Goal: Navigation & Orientation: Find specific page/section

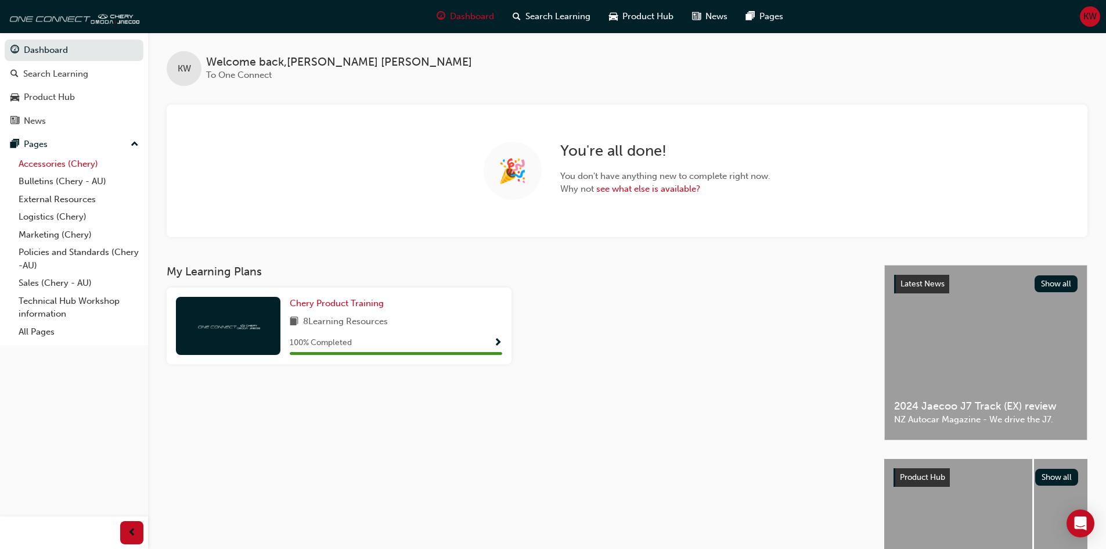
click at [41, 165] on link "Accessories (Chery)" at bounding box center [78, 164] width 129 height 18
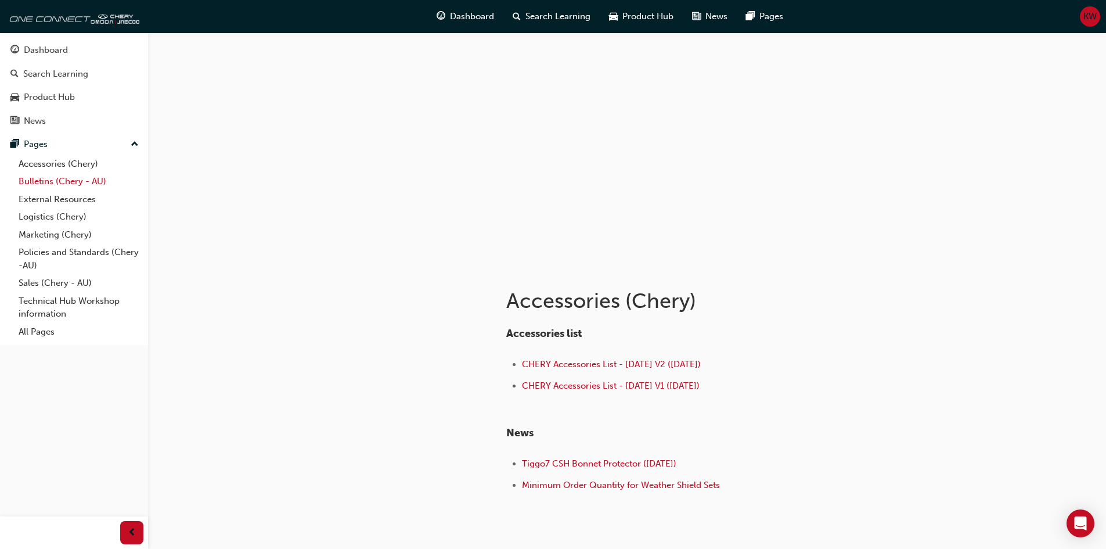
click at [44, 177] on link "Bulletins (Chery - AU)" at bounding box center [78, 181] width 129 height 18
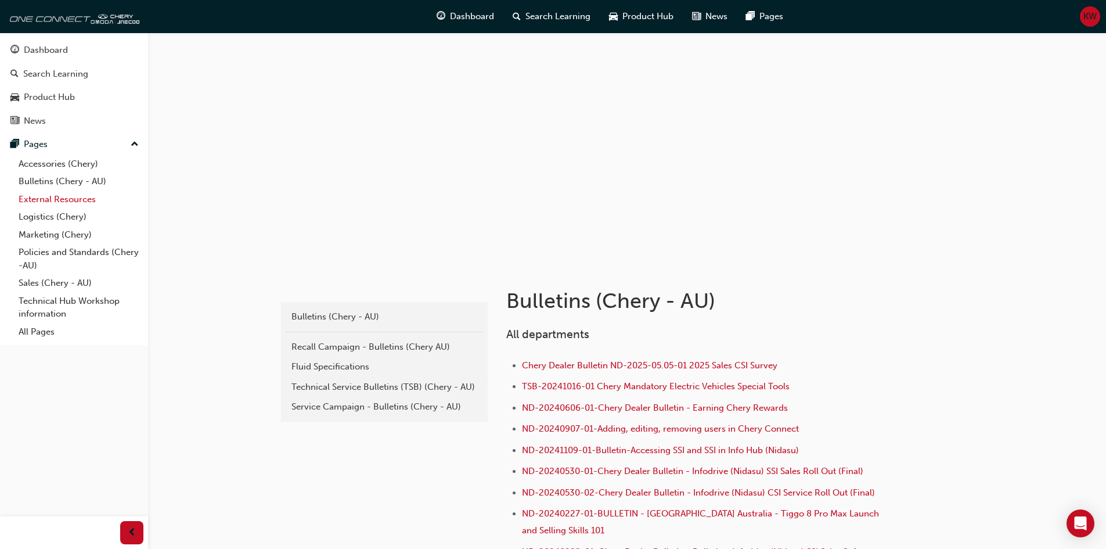
click at [44, 201] on link "External Resources" at bounding box center [78, 199] width 129 height 18
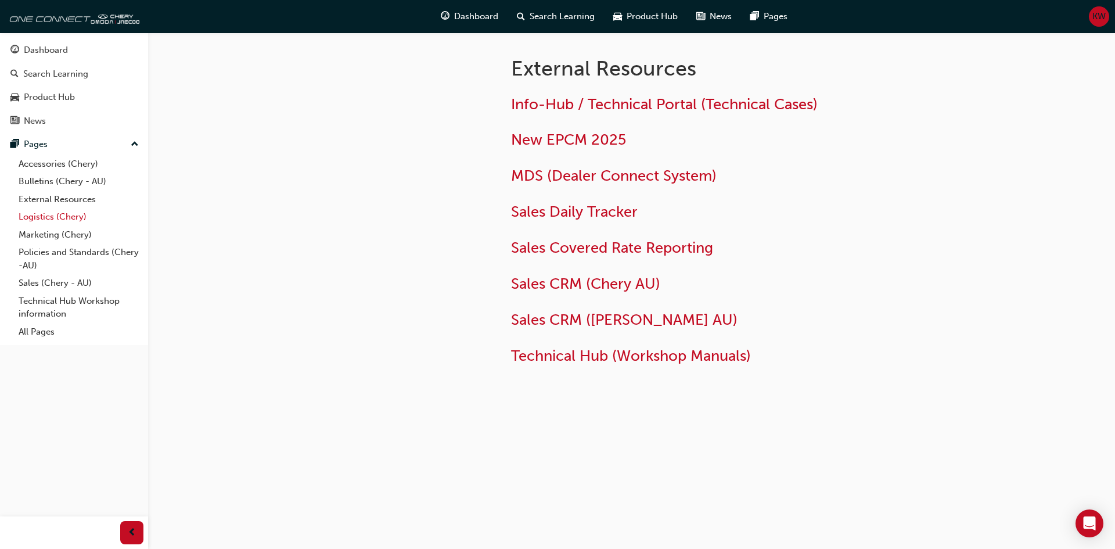
click at [42, 219] on link "Logistics (Chery)" at bounding box center [78, 217] width 129 height 18
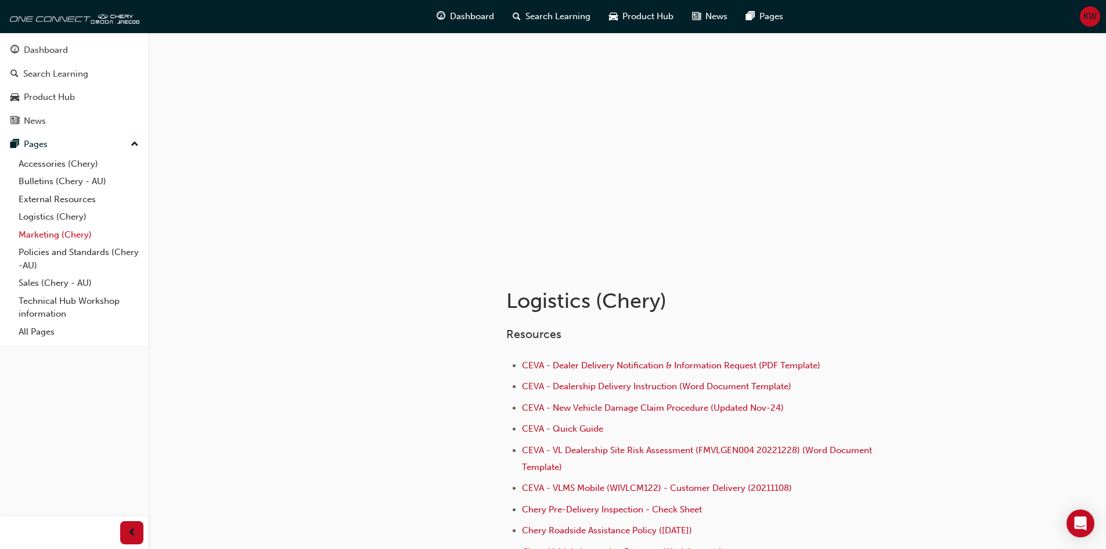
click at [38, 233] on link "Marketing (Chery)" at bounding box center [78, 235] width 129 height 18
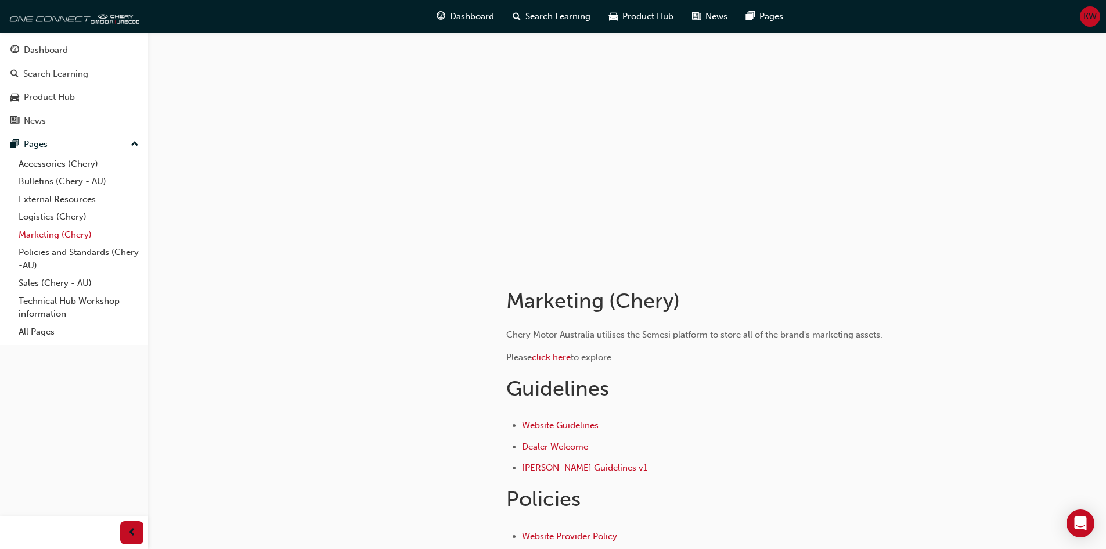
scroll to position [58, 0]
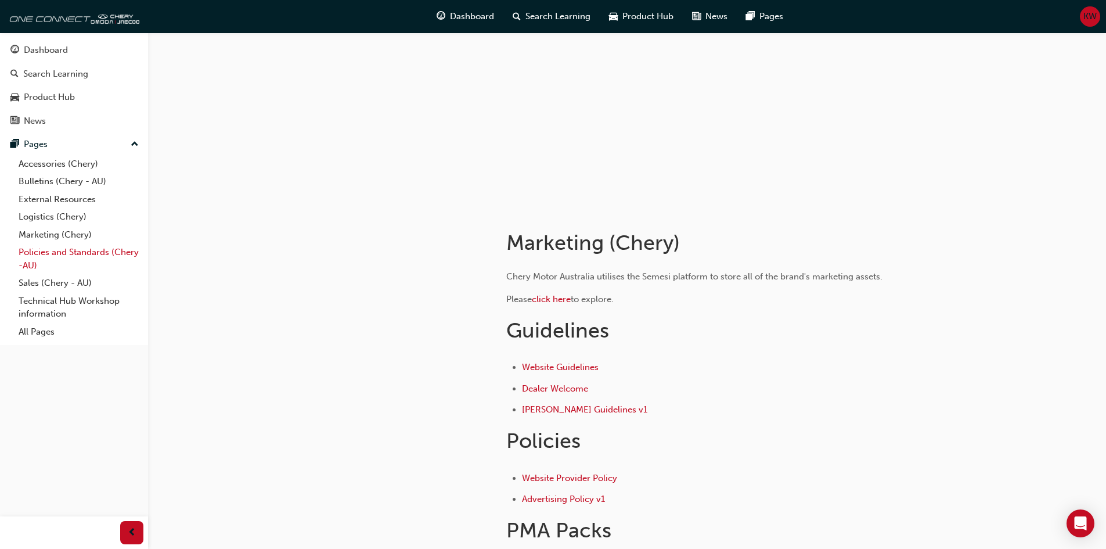
click at [39, 250] on link "Policies and Standards (Chery -AU)" at bounding box center [78, 258] width 129 height 31
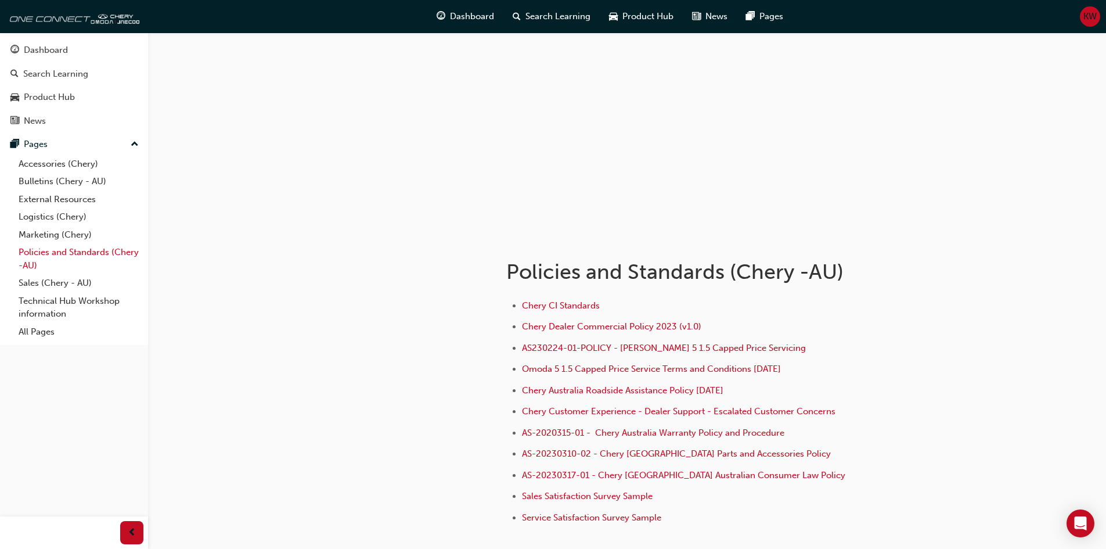
scroll to position [58, 0]
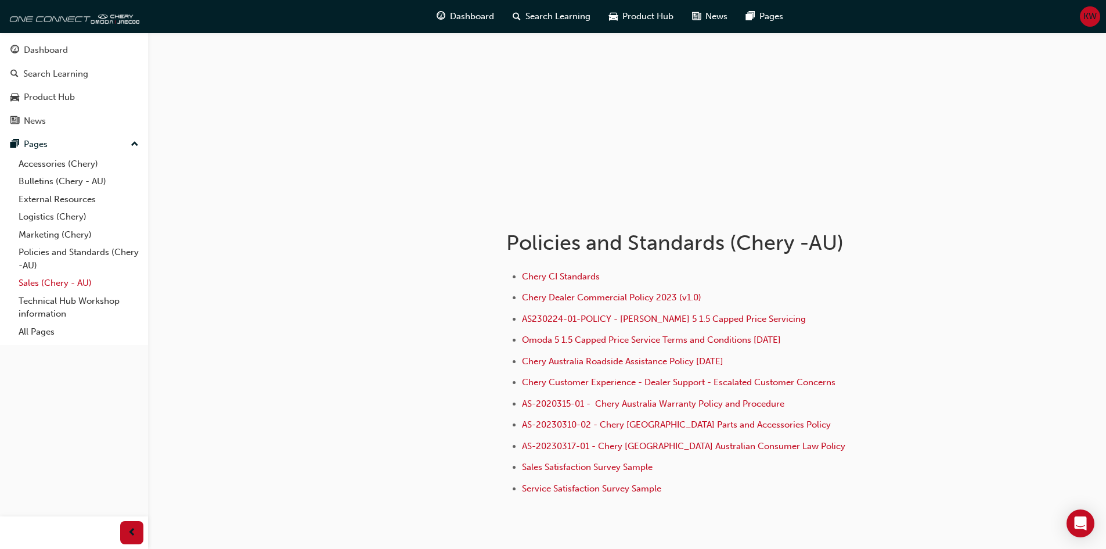
click at [41, 279] on link "Sales (Chery - AU)" at bounding box center [78, 283] width 129 height 18
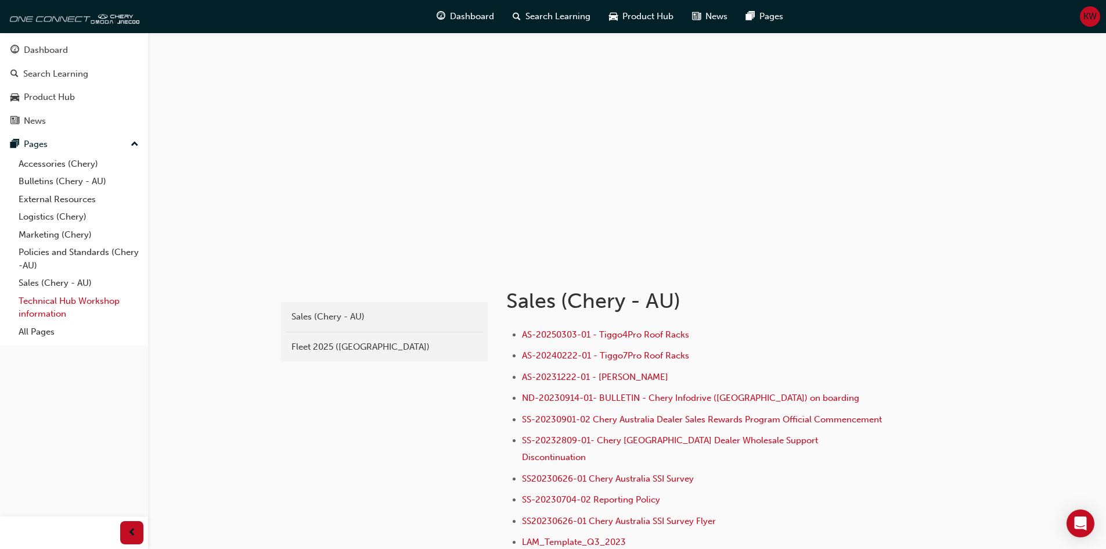
click at [46, 300] on link "Technical Hub Workshop information" at bounding box center [78, 307] width 129 height 31
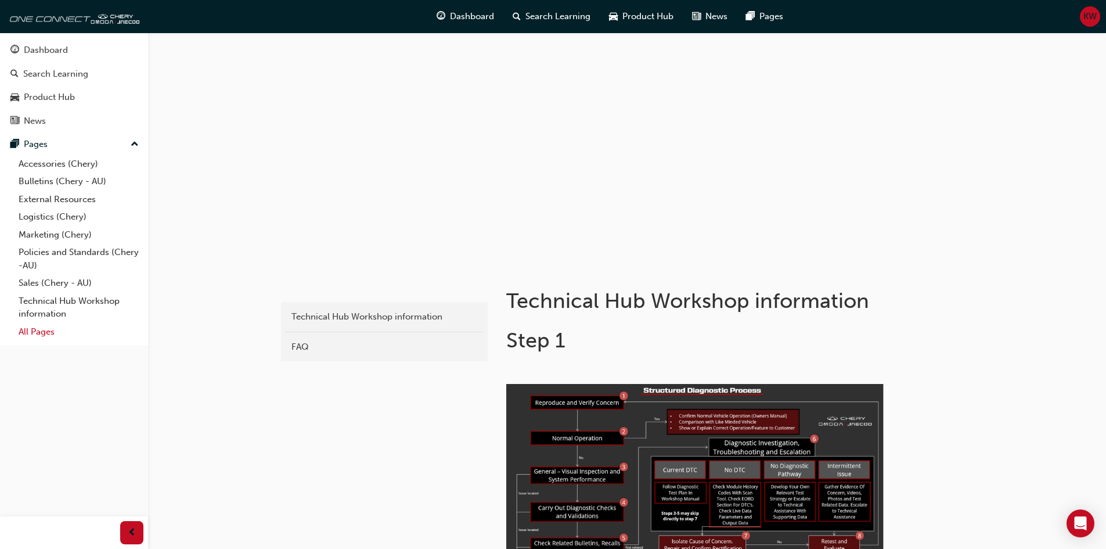
click at [52, 333] on link "All Pages" at bounding box center [78, 332] width 129 height 18
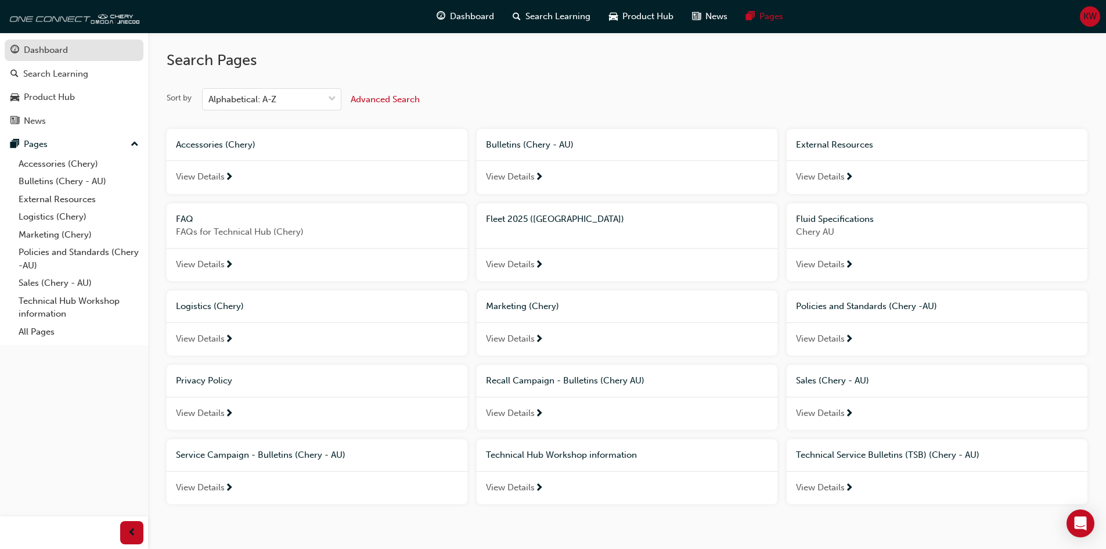
click at [57, 47] on div "Dashboard" at bounding box center [46, 50] width 44 height 13
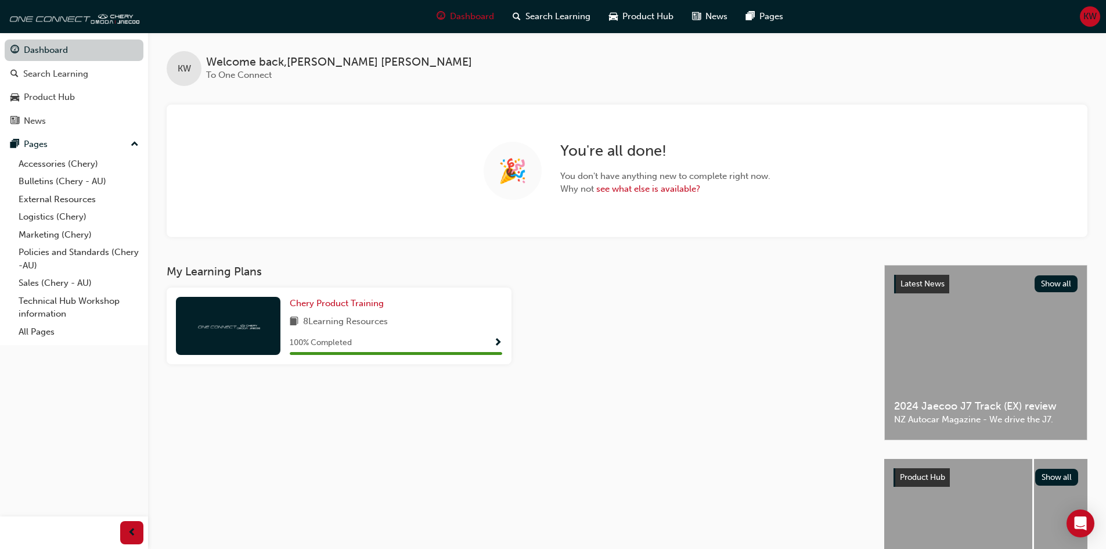
click at [53, 52] on link "Dashboard" at bounding box center [74, 49] width 139 height 21
click at [889, 290] on div "Latest News Show all" at bounding box center [986, 283] width 202 height 37
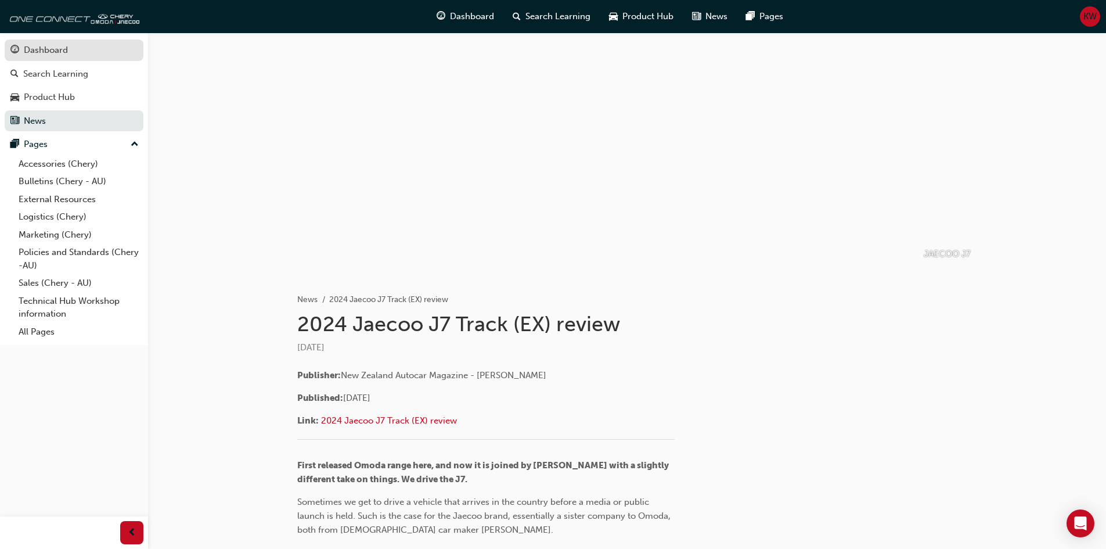
click at [48, 46] on div "Dashboard" at bounding box center [46, 50] width 44 height 13
